Goal: Information Seeking & Learning: Learn about a topic

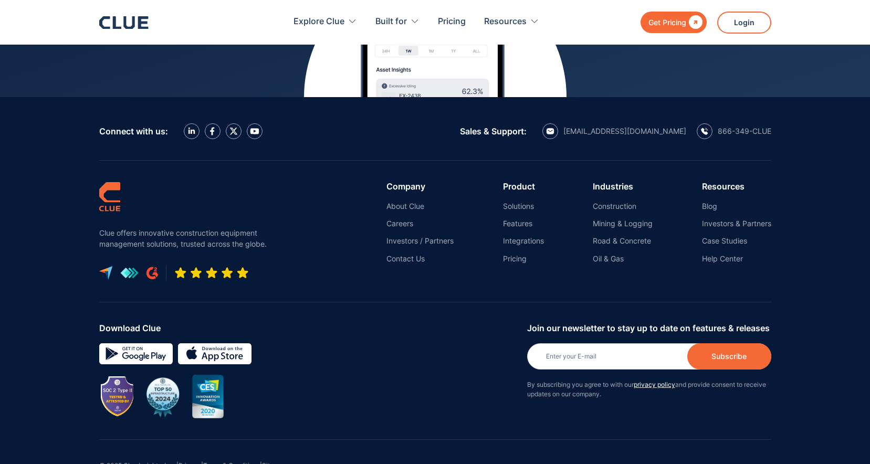
scroll to position [4764, 0]
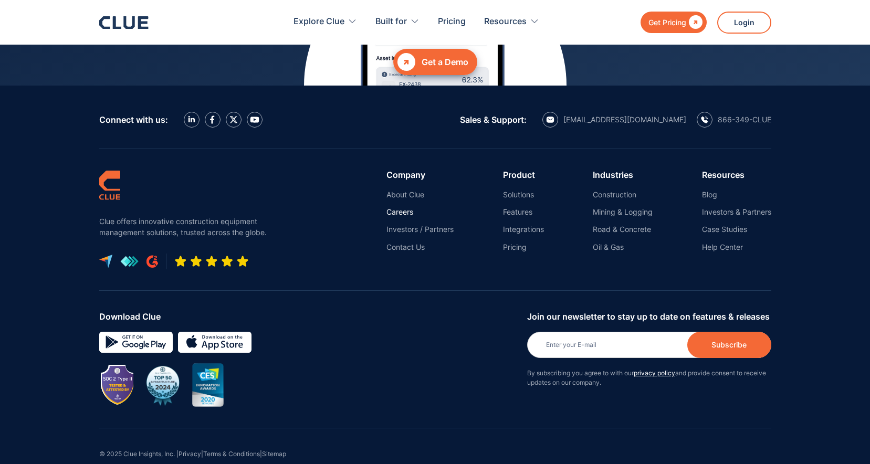
click at [400, 207] on link "Careers" at bounding box center [419, 211] width 67 height 9
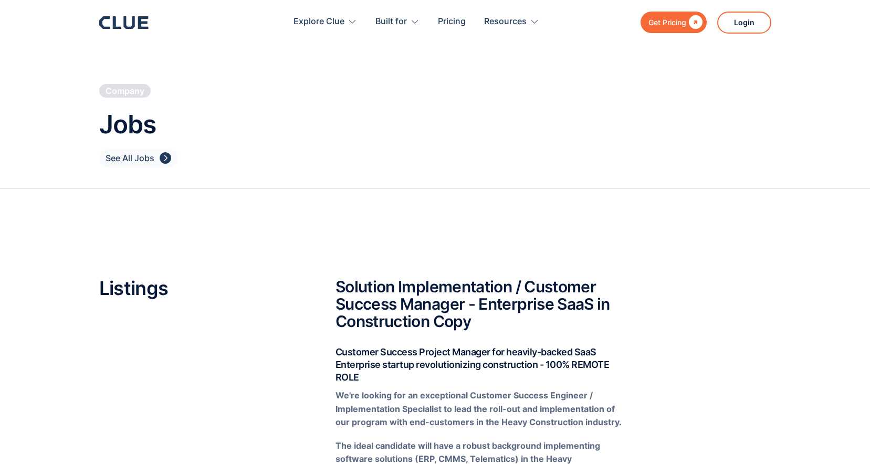
click at [150, 157] on div "See All Jobs" at bounding box center [130, 158] width 49 height 13
